Goal: Information Seeking & Learning: Learn about a topic

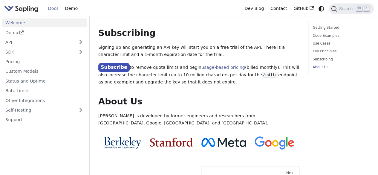
scroll to position [571, 0]
